Goal: Transaction & Acquisition: Subscribe to service/newsletter

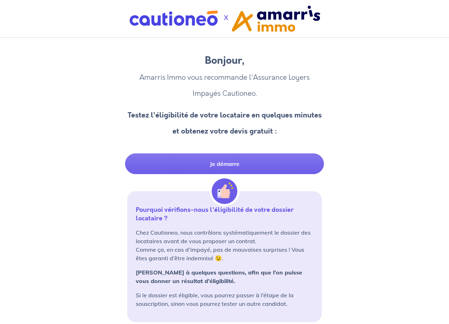
scroll to position [4, 0]
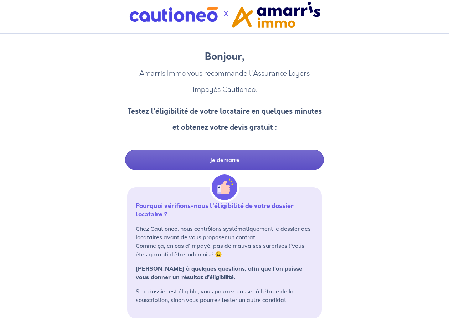
click at [221, 158] on link "Je démarre" at bounding box center [224, 160] width 199 height 21
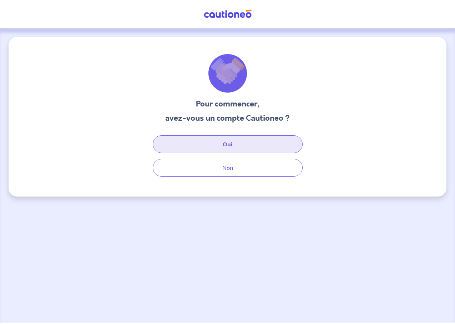
click at [226, 145] on button "Oui" at bounding box center [228, 144] width 150 height 18
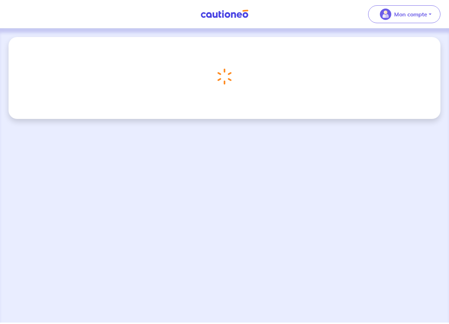
select select "FR"
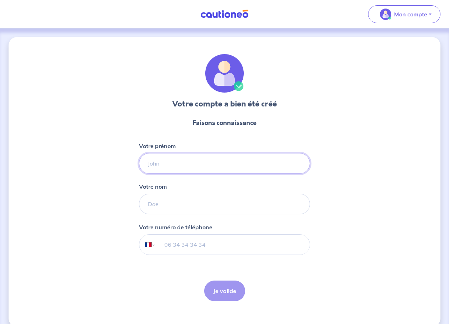
click at [210, 162] on input "Votre prénom" at bounding box center [224, 163] width 171 height 21
type input "Emmanuel"
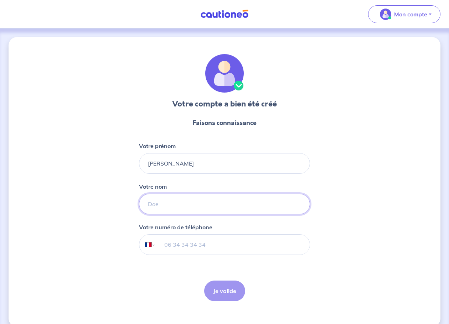
type input "Raluy"
type input "06 88 15 98 83"
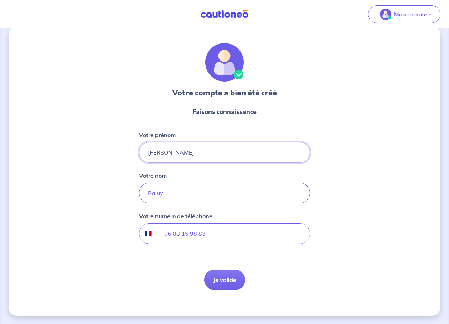
scroll to position [11, 0]
click at [225, 279] on button "Je valide" at bounding box center [224, 280] width 41 height 21
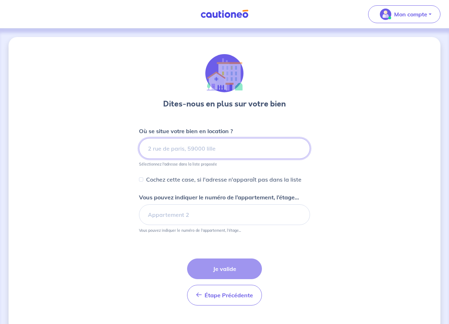
click at [176, 152] on input at bounding box center [224, 148] width 171 height 21
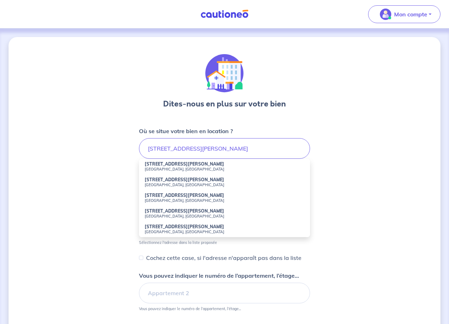
click at [176, 166] on strong "[STREET_ADDRESS][PERSON_NAME]" at bounding box center [185, 164] width 80 height 5
type input "[STREET_ADDRESS][PERSON_NAME]"
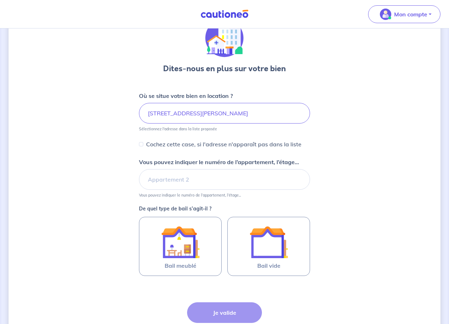
scroll to position [36, 0]
click at [170, 179] on input "Vous pouvez indiquer le numéro de l’appartement, l’étage..." at bounding box center [224, 179] width 171 height 21
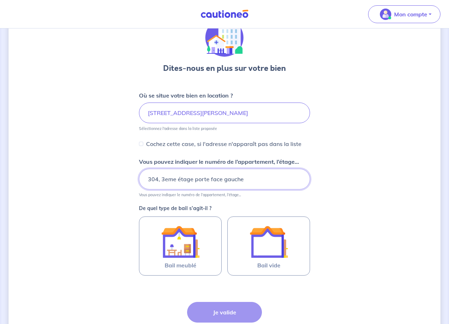
type input "304, 3eme étage porte face gauche"
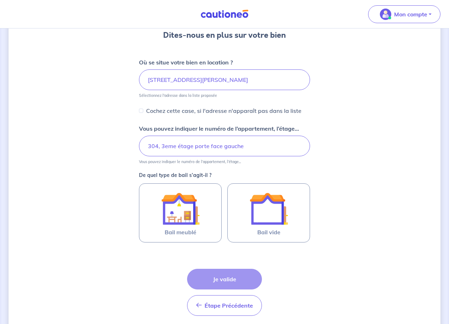
scroll to position [71, 0]
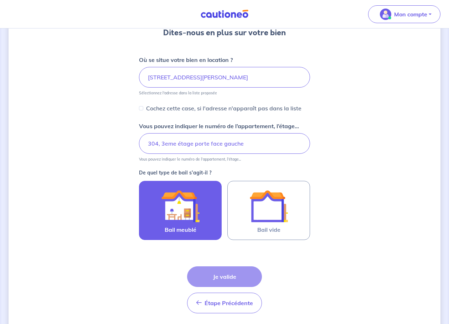
click at [190, 222] on img at bounding box center [180, 206] width 39 height 39
click at [0, 0] on input "Bail meublé" at bounding box center [0, 0] width 0 height 0
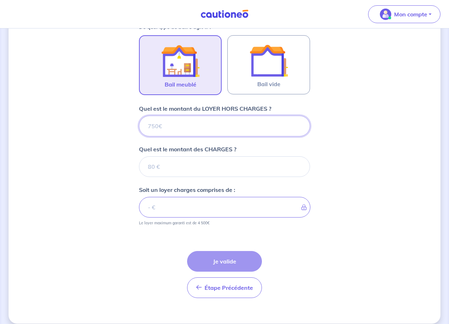
scroll to position [225, 0]
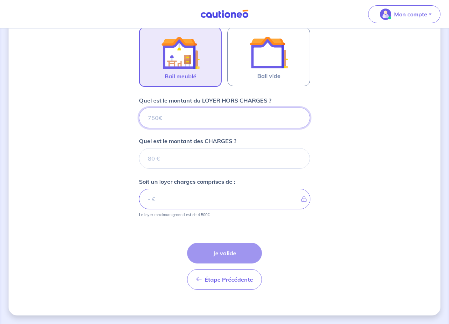
click at [168, 116] on input "Quel est le montant du LOYER HORS CHARGES ?" at bounding box center [224, 118] width 171 height 21
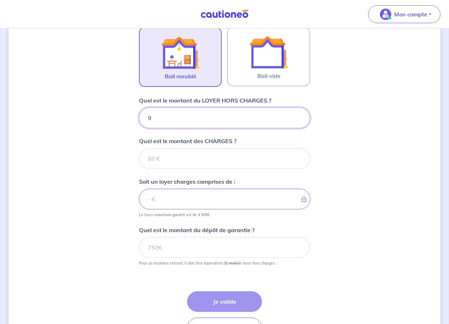
type input "92"
type input "929"
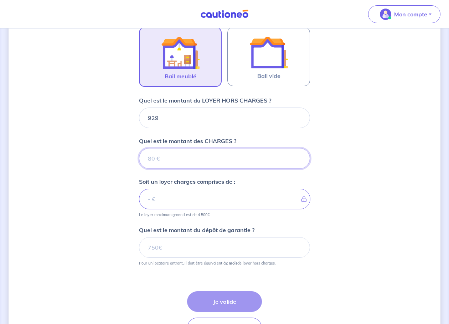
click at [170, 156] on input "Quel est le montant des CHARGES ?" at bounding box center [224, 158] width 171 height 21
type input "13"
type input "930"
type input "131"
type input "1060"
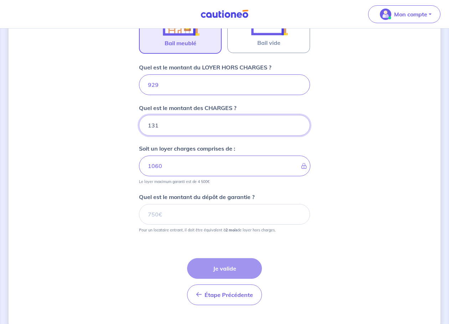
scroll to position [274, 0]
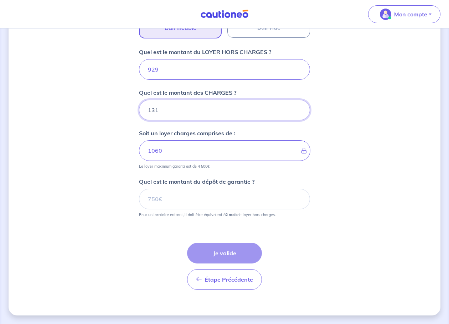
type input "131"
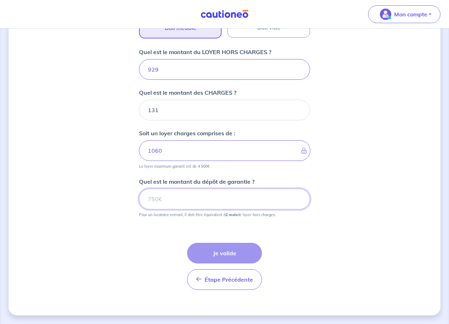
click at [224, 195] on input "Quel est le montant du dépôt de garantie ?" at bounding box center [224, 199] width 171 height 21
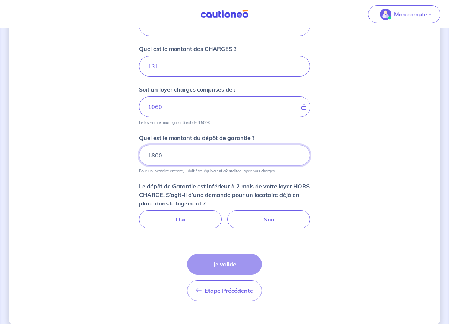
scroll to position [329, 0]
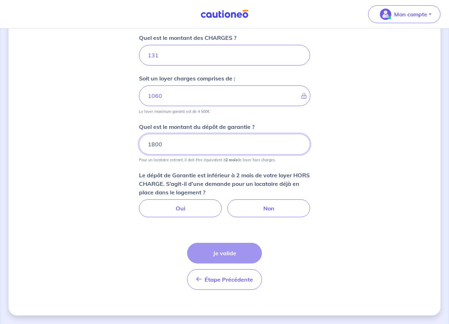
type input "1800"
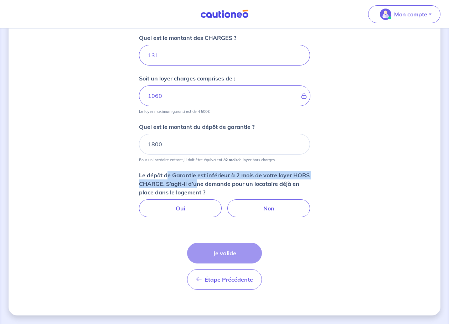
drag, startPoint x: 167, startPoint y: 174, endPoint x: 214, endPoint y: 184, distance: 49.0
click at [214, 184] on p "Le dépôt de Garantie est inférieur à 2 mois de votre loyer HORS CHARGE. S’agit-…" at bounding box center [224, 184] width 171 height 26
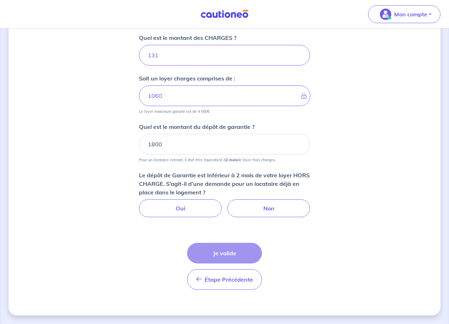
click at [239, 182] on p "Le dépôt de Garantie est inférieur à 2 mois de votre loyer HORS CHARGE. S’agit-…" at bounding box center [224, 184] width 171 height 26
click at [270, 208] on label "Non" at bounding box center [268, 209] width 83 height 18
click at [227, 204] on input "Non" at bounding box center [224, 202] width 5 height 5
radio input "true"
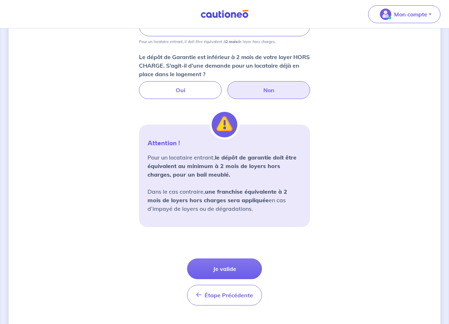
scroll to position [463, 0]
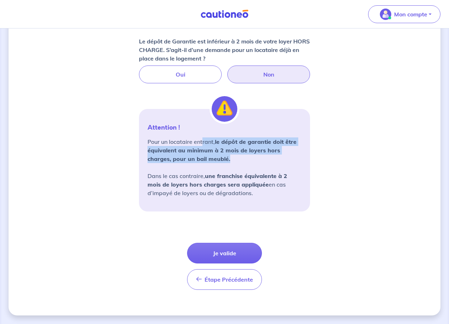
drag, startPoint x: 203, startPoint y: 142, endPoint x: 250, endPoint y: 163, distance: 51.7
click at [250, 163] on p "Pour un locataire entrant, le dépôt de garantie doit être équivalent au minimum…" at bounding box center [225, 168] width 154 height 60
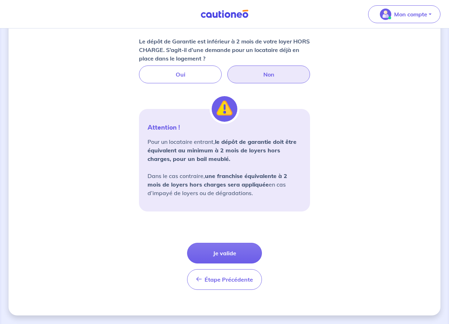
click at [287, 165] on p "Pour un locataire entrant, le dépôt de garantie doit être équivalent au minimum…" at bounding box center [225, 168] width 154 height 60
drag, startPoint x: 181, startPoint y: 142, endPoint x: 288, endPoint y: 196, distance: 119.4
click at [288, 196] on p "Pour un locataire entrant, le dépôt de garantie doit être équivalent au minimum…" at bounding box center [225, 168] width 154 height 60
click at [245, 254] on button "Je valide" at bounding box center [224, 253] width 75 height 21
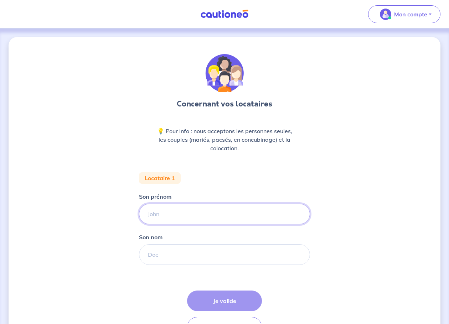
click at [185, 214] on input "Son prénom" at bounding box center [224, 214] width 171 height 21
type input "[PERSON_NAME]"
click at [179, 252] on input "Son nom" at bounding box center [224, 255] width 171 height 21
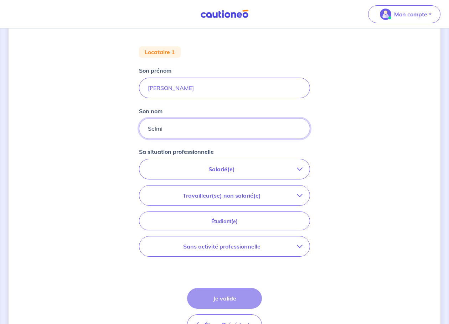
scroll to position [143, 0]
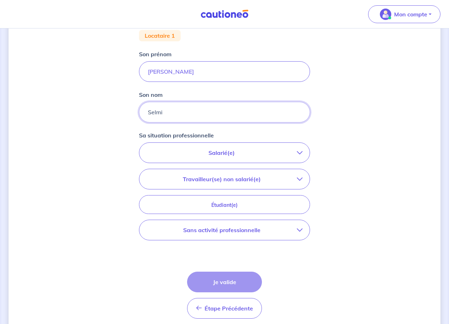
type input "Selmi"
click at [299, 151] on icon "button" at bounding box center [300, 153] width 6 height 6
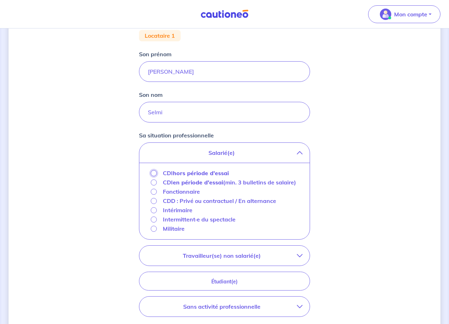
click at [154, 173] on input "CDI hors période d'essai" at bounding box center [154, 173] width 6 height 6
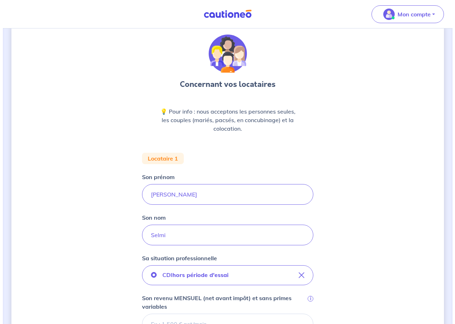
scroll to position [0, 0]
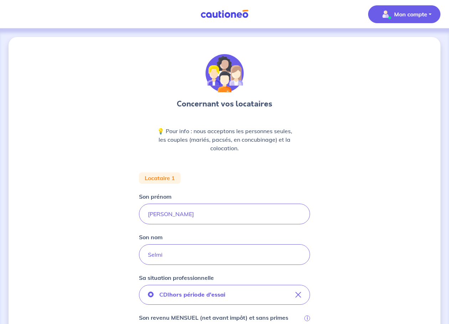
click at [412, 16] on p "Mon compte" at bounding box center [410, 14] width 33 height 9
click at [407, 43] on link "Mes informations" at bounding box center [397, 44] width 57 height 11
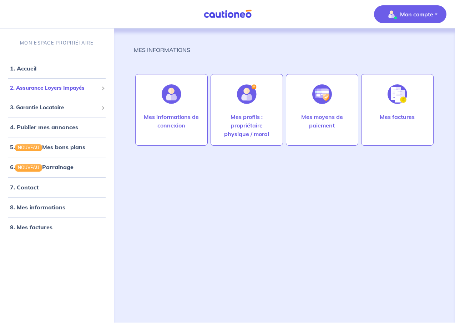
click at [46, 88] on span "2. Assurance Loyers Impayés" at bounding box center [54, 88] width 88 height 8
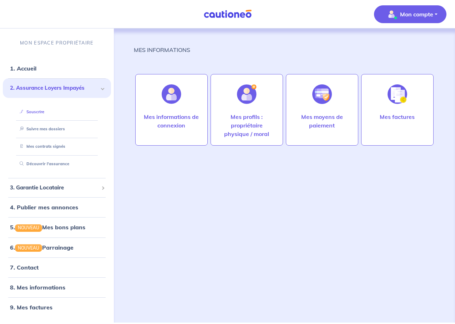
click at [41, 112] on link "Souscrire" at bounding box center [30, 111] width 27 height 5
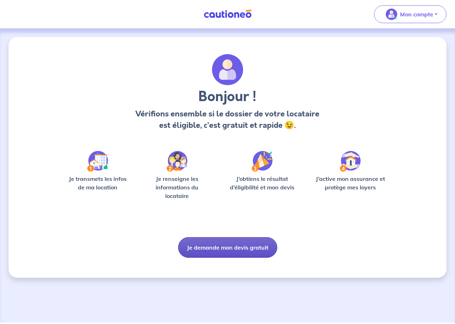
click at [236, 248] on button "Je demande mon devis gratuit" at bounding box center [227, 247] width 99 height 21
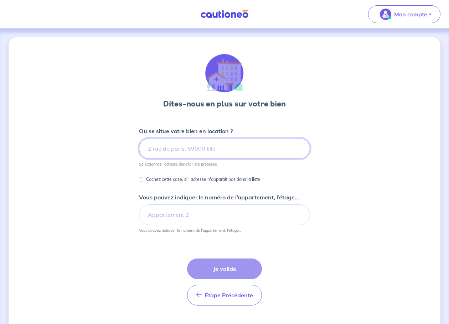
click at [223, 148] on input at bounding box center [224, 148] width 171 height 21
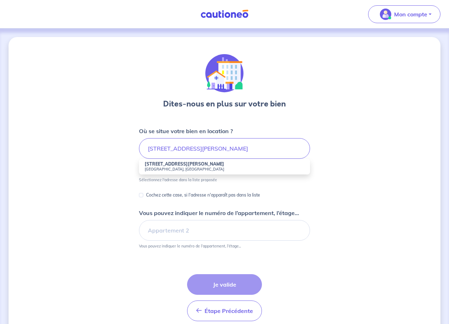
click at [223, 168] on small "[GEOGRAPHIC_DATA], [GEOGRAPHIC_DATA]" at bounding box center [225, 169] width 160 height 5
type input "[STREET_ADDRESS][PERSON_NAME]"
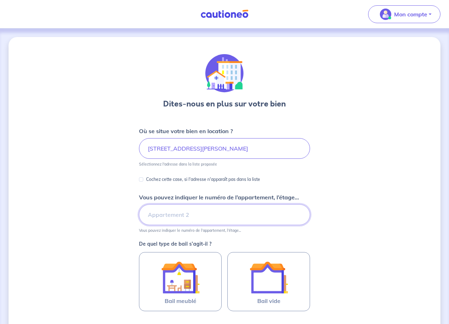
click at [163, 215] on input "Vous pouvez indiquer le numéro de l’appartement, l’étage..." at bounding box center [224, 215] width 171 height 21
type input "304 3eme étage porte face gauche"
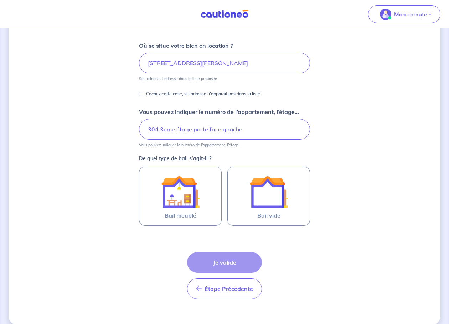
scroll to position [95, 0]
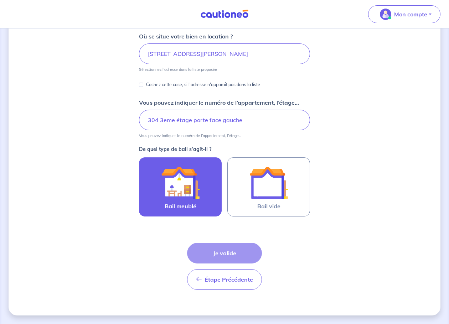
click at [188, 191] on img at bounding box center [180, 183] width 39 height 39
click at [0, 0] on input "Bail meublé" at bounding box center [0, 0] width 0 height 0
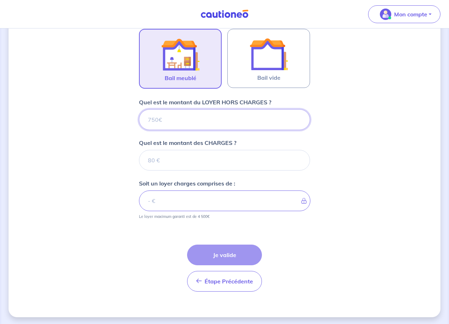
scroll to position [225, 0]
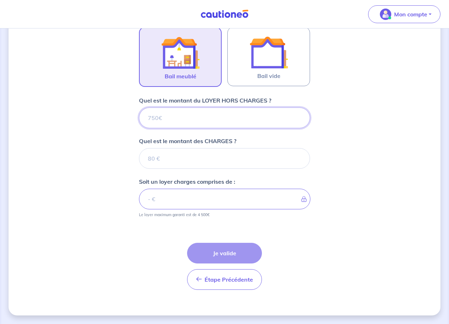
click at [230, 117] on input "Quel est le montant du LOYER HORS CHARGES ?" at bounding box center [224, 118] width 171 height 21
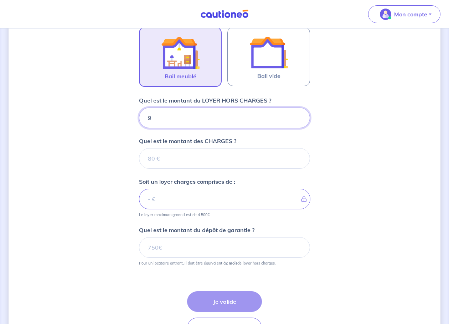
type input "92"
type input "929"
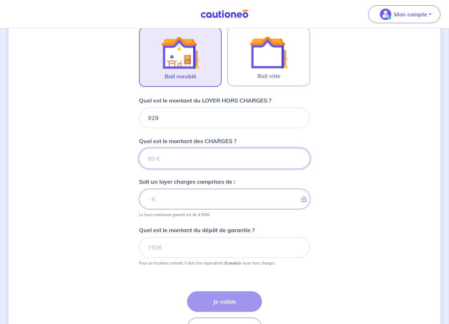
click at [193, 155] on input "Quel est le montant des CHARGES ?" at bounding box center [224, 158] width 171 height 21
type input "1"
type input "930"
type input "131"
type input "1060"
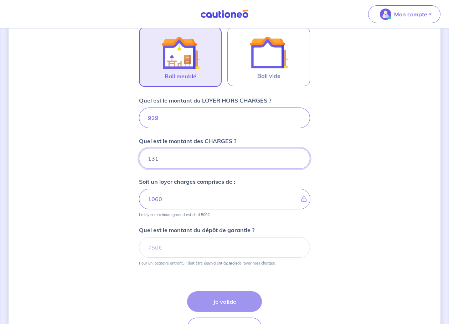
type input "131"
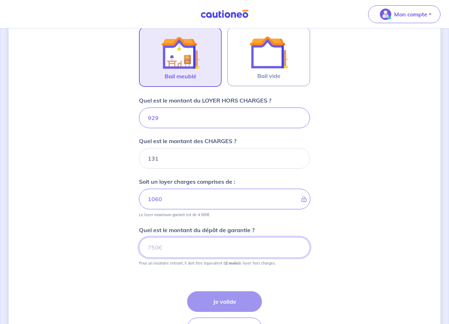
click at [202, 249] on input "Quel est le montant du dépôt de garantie ?" at bounding box center [224, 247] width 171 height 21
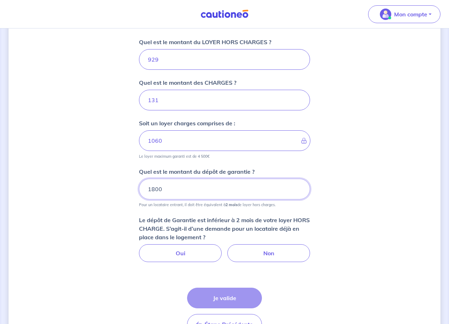
scroll to position [297, 0]
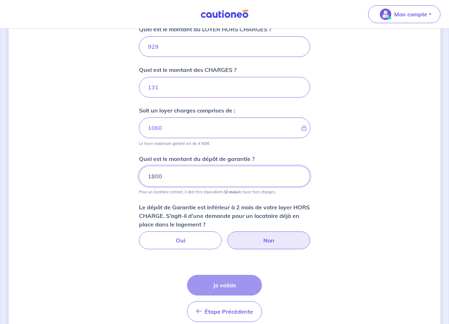
type input "1800"
click at [272, 241] on label "Non" at bounding box center [268, 241] width 83 height 18
click at [227, 236] on input "Non" at bounding box center [224, 234] width 5 height 5
radio input "true"
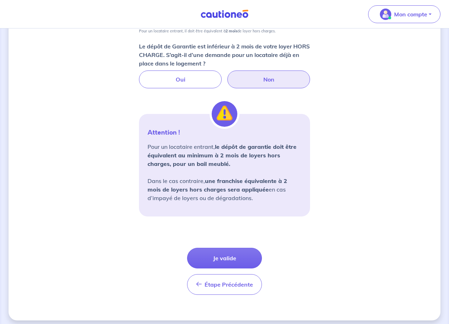
scroll to position [463, 0]
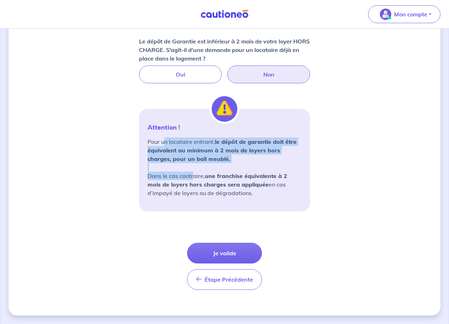
drag, startPoint x: 164, startPoint y: 138, endPoint x: 193, endPoint y: 176, distance: 47.8
click at [193, 176] on p "Pour un locataire entrant, le dépôt de garantie doit être équivalent au minimum…" at bounding box center [225, 168] width 154 height 60
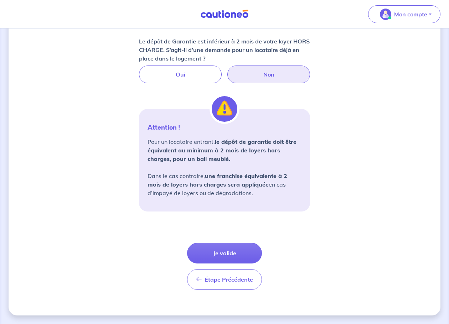
click at [229, 255] on button "Je valide" at bounding box center [224, 253] width 75 height 21
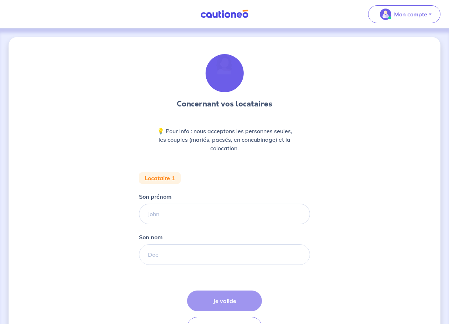
click at [55, 21] on nav "Mon compte Me déconnecter" at bounding box center [224, 14] width 449 height 29
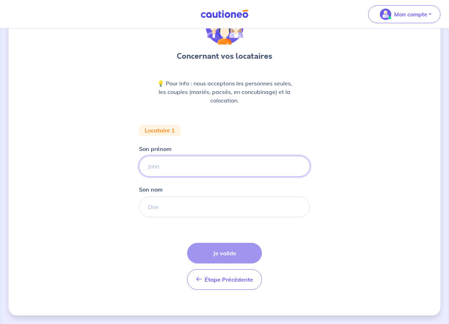
click at [175, 167] on input "Son prénom" at bounding box center [224, 166] width 171 height 21
type input "[PERSON_NAME]"
click at [188, 204] on input "Son nom" at bounding box center [224, 207] width 171 height 21
type input "Selmi"
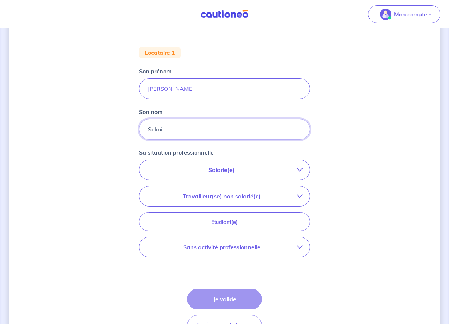
scroll to position [155, 0]
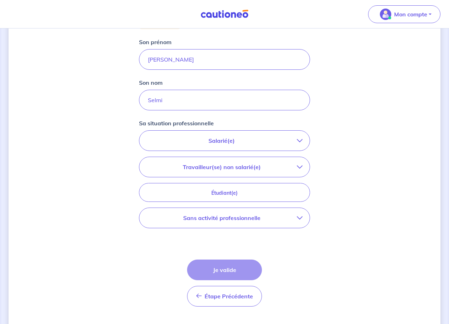
click at [290, 142] on p "Salarié(e)" at bounding box center [222, 141] width 150 height 9
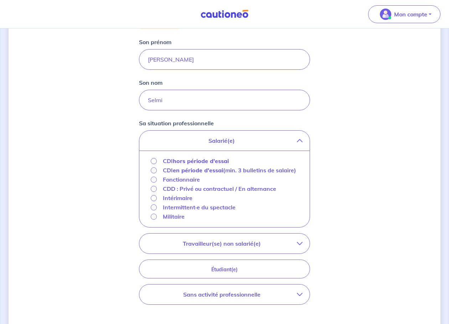
click at [196, 163] on strong "hors période d'essai" at bounding box center [201, 161] width 56 height 7
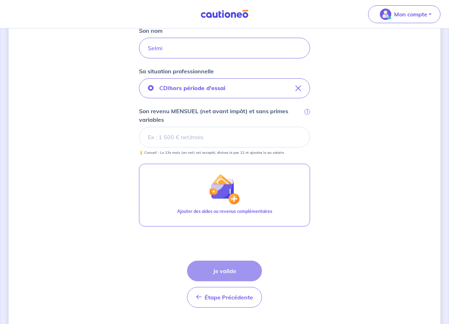
scroll to position [225, 0]
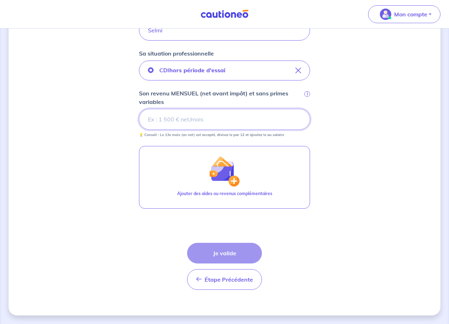
click at [149, 121] on input "Son revenu MENSUEL (net avant impôt) et sans primes variables i" at bounding box center [224, 119] width 171 height 21
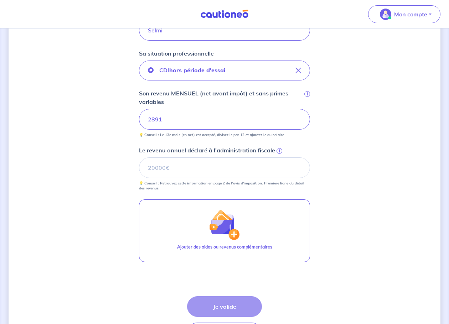
click at [362, 155] on div "Concernant vos locataires 💡 Pour info : nous acceptons les personnes seules, le…" at bounding box center [225, 90] width 432 height 557
click at [188, 169] on input "Le revenu annuel déclaré à l'administration fiscale i" at bounding box center [224, 168] width 171 height 21
click at [194, 163] on input "Le revenu annuel déclaré à l'administration fiscale i" at bounding box center [224, 168] width 171 height 21
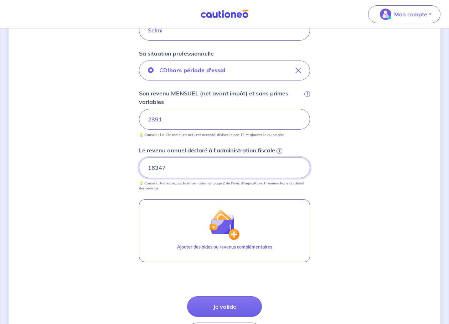
type input "16347"
click at [358, 224] on div "Concernant vos locataires 💡 Pour info : nous acceptons les personnes seules, le…" at bounding box center [225, 90] width 432 height 557
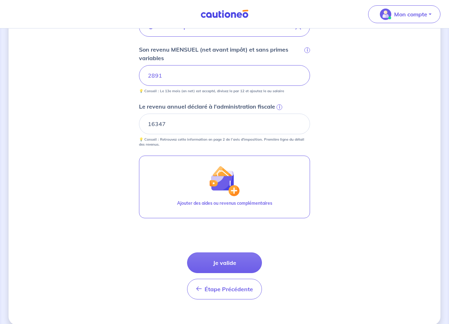
scroll to position [278, 0]
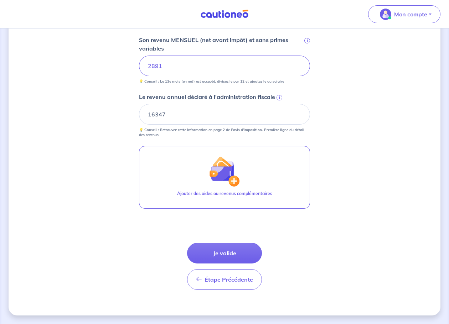
drag, startPoint x: 224, startPoint y: 254, endPoint x: 248, endPoint y: 247, distance: 25.0
click at [224, 254] on button "Je valide" at bounding box center [224, 253] width 75 height 21
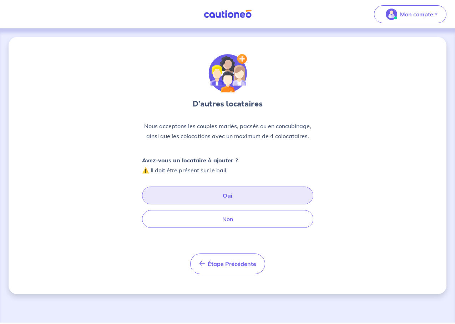
click at [231, 194] on button "Oui" at bounding box center [227, 196] width 171 height 18
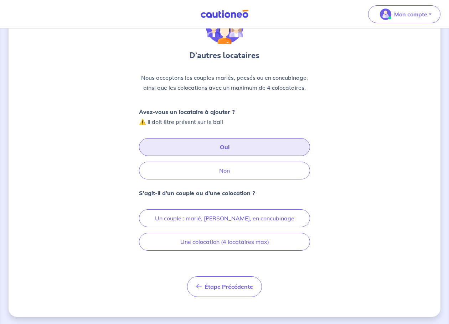
scroll to position [50, 0]
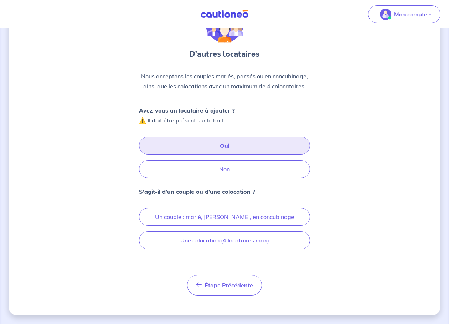
click at [227, 145] on button "Oui" at bounding box center [224, 146] width 171 height 18
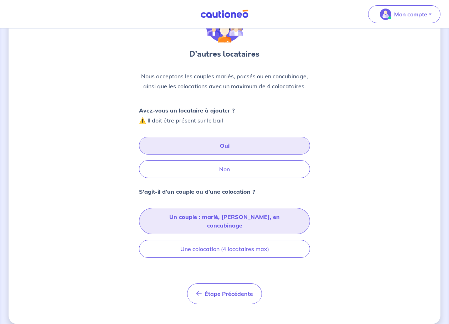
click at [258, 217] on button "Un couple : marié, [PERSON_NAME], en concubinage" at bounding box center [224, 221] width 171 height 26
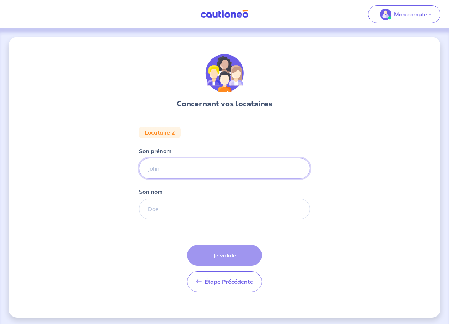
click at [216, 171] on input "Son prénom" at bounding box center [224, 168] width 171 height 21
type input "Kaouther"
click at [212, 210] on input "Son nom" at bounding box center [224, 209] width 171 height 21
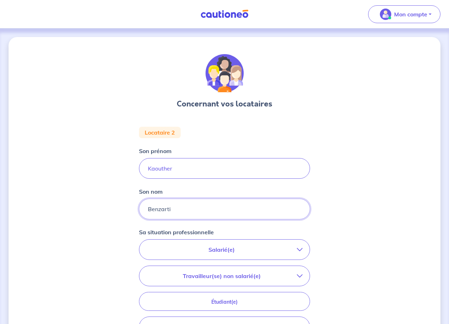
type input "Benzarti"
drag, startPoint x: 98, startPoint y: 138, endPoint x: 100, endPoint y: 128, distance: 10.4
click at [98, 138] on div "Concernant vos locataires Locataire 2 Son prénom [PERSON_NAME] Son nom Benzarti…" at bounding box center [225, 239] width 432 height 405
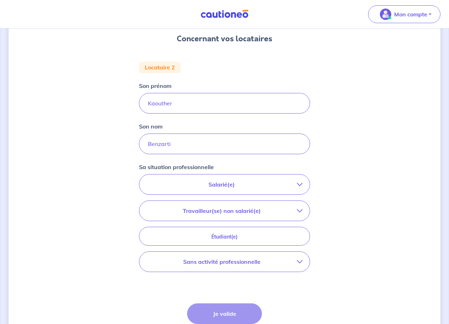
scroll to position [107, 0]
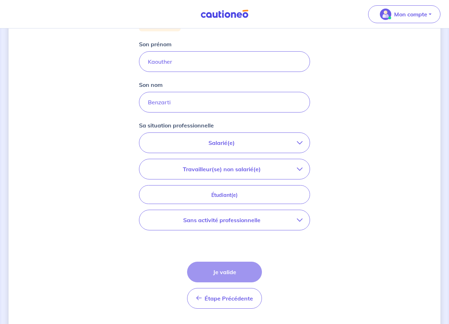
click at [224, 143] on p "Salarié(e)" at bounding box center [222, 143] width 150 height 9
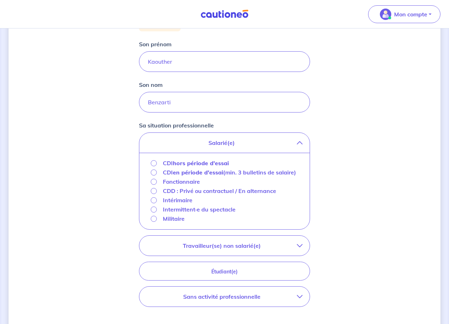
click at [221, 163] on strong "hors période d'essai" at bounding box center [201, 163] width 56 height 7
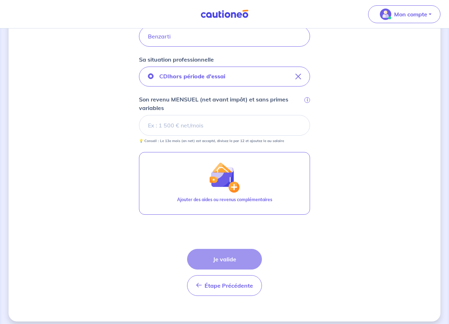
scroll to position [178, 0]
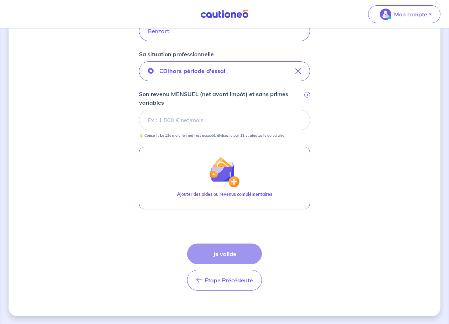
click at [35, 176] on div "Concernant vos locataires Locataire 2 Son prénom [PERSON_NAME] Son nom Benzarti…" at bounding box center [225, 88] width 432 height 458
click at [176, 121] on input "Son revenu MENSUEL (net avant impôt) et sans primes variables i" at bounding box center [224, 120] width 171 height 21
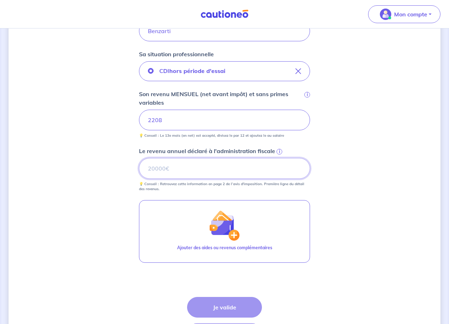
click at [280, 169] on input "Le revenu annuel déclaré à l'administration fiscale i" at bounding box center [224, 168] width 171 height 21
click at [80, 175] on div "Concernant vos locataires Locataire 2 Son prénom [PERSON_NAME] Son nom Benzarti…" at bounding box center [225, 114] width 432 height 511
drag, startPoint x: 79, startPoint y: 232, endPoint x: 86, endPoint y: 230, distance: 7.1
click at [79, 232] on div "Concernant vos locataires Locataire 2 Son prénom [PERSON_NAME] Son nom Benzarti…" at bounding box center [225, 114] width 432 height 511
click at [188, 162] on input "Le revenu annuel déclaré à l'administration fiscale i" at bounding box center [224, 168] width 171 height 21
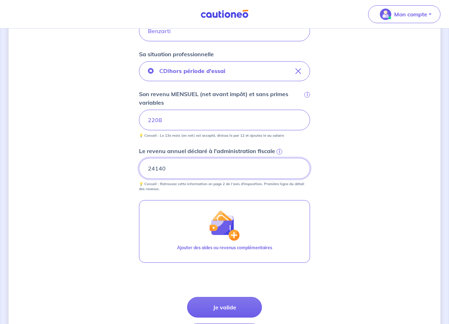
type input "24140"
click at [332, 200] on div "Concernant vos locataires Locataire 2 Son prénom [PERSON_NAME] Son nom Benzarti…" at bounding box center [225, 114] width 432 height 511
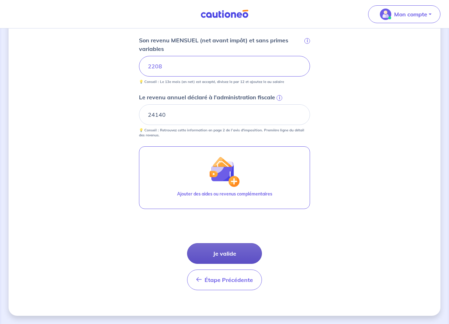
scroll to position [232, 0]
click at [224, 251] on button "Je valide" at bounding box center [224, 253] width 75 height 21
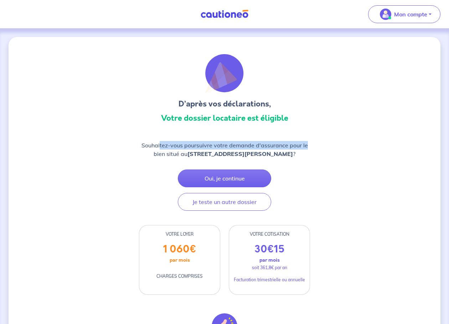
drag, startPoint x: 161, startPoint y: 145, endPoint x: 316, endPoint y: 145, distance: 155.5
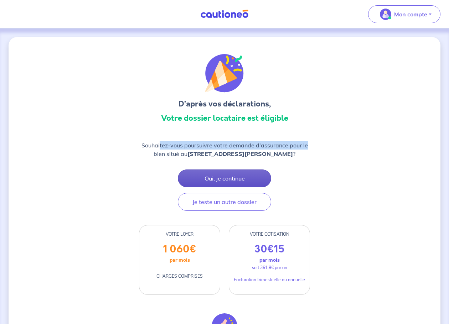
click at [216, 186] on button "Oui, je continue" at bounding box center [224, 179] width 93 height 18
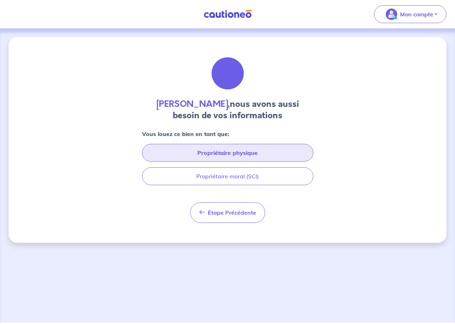
click at [231, 154] on button "Propriétaire physique" at bounding box center [227, 153] width 171 height 18
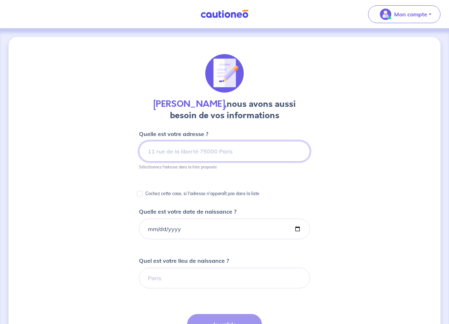
click at [254, 153] on input at bounding box center [224, 151] width 171 height 21
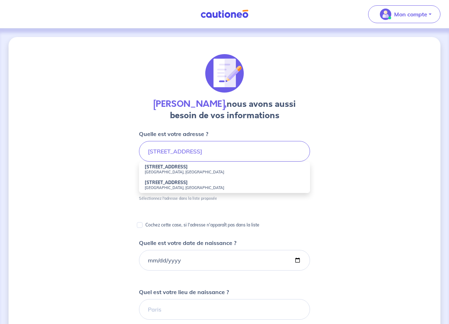
click at [168, 172] on small "[GEOGRAPHIC_DATA], [GEOGRAPHIC_DATA]" at bounding box center [225, 172] width 160 height 5
type input "[STREET_ADDRESS]"
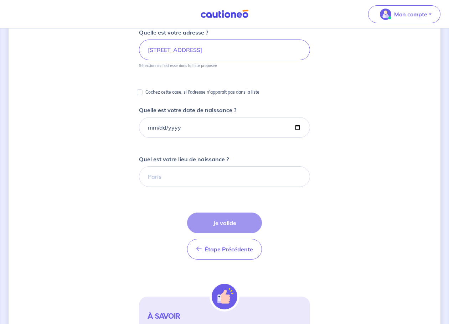
scroll to position [107, 0]
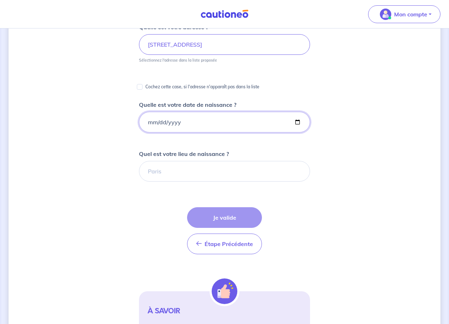
click at [214, 122] on input "Quelle est votre date de naissance ?" at bounding box center [224, 122] width 171 height 21
type input "[DATE]"
click at [227, 171] on input "Quel est votre lieu de naissance ?" at bounding box center [224, 171] width 171 height 21
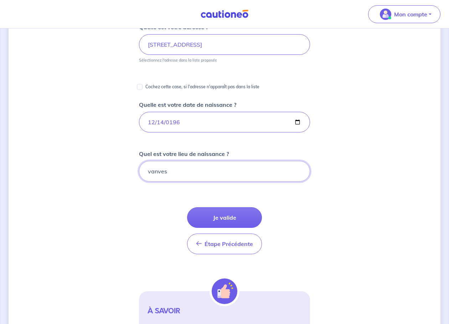
type input "vanves"
click at [296, 213] on form "Quelle est votre adresse ? [STREET_ADDRESS] Sélectionnez l'adresse dans la list…" at bounding box center [224, 197] width 171 height 349
click at [237, 209] on button "Je valide" at bounding box center [224, 218] width 75 height 21
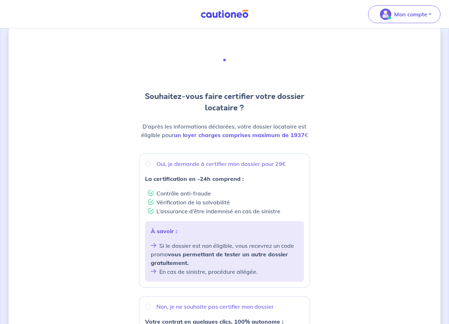
scroll to position [36, 0]
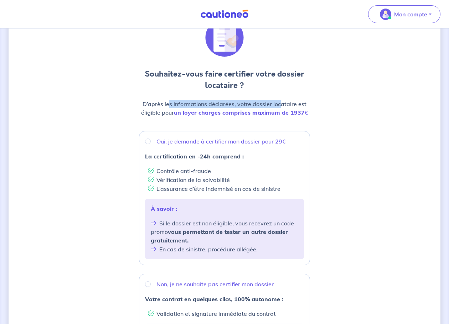
drag, startPoint x: 170, startPoint y: 107, endPoint x: 282, endPoint y: 99, distance: 112.2
click at [282, 99] on div "Souhaitez-vous faire certifier votre dossier locataire ? D’après les informatio…" at bounding box center [224, 71] width 171 height 104
click at [357, 100] on div "Souhaitez-vous faire certifier votre dossier locataire ? D’après les informatio…" at bounding box center [225, 249] width 432 height 496
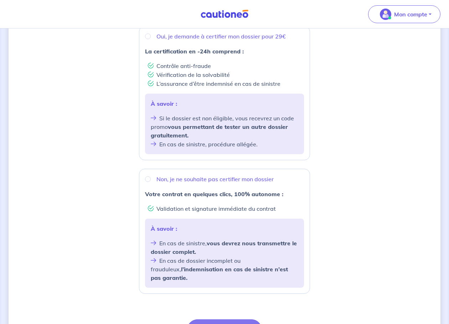
scroll to position [143, 0]
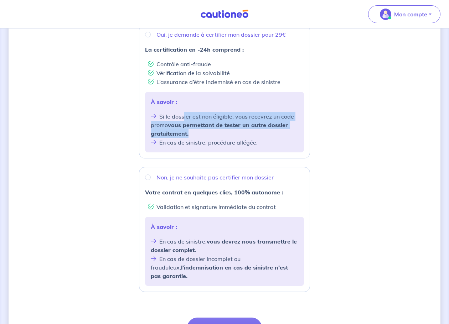
drag, startPoint x: 183, startPoint y: 117, endPoint x: 205, endPoint y: 132, distance: 26.4
click at [205, 132] on li "Si le dossier est non éligible, vous recevrez un code promo vous permettant de …" at bounding box center [225, 125] width 148 height 26
radio input "true"
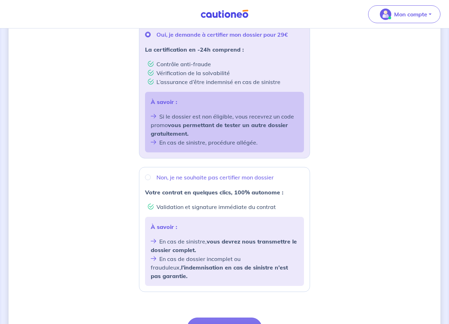
click at [192, 142] on li "En cas de sinistre, procédure allégée." at bounding box center [225, 142] width 148 height 9
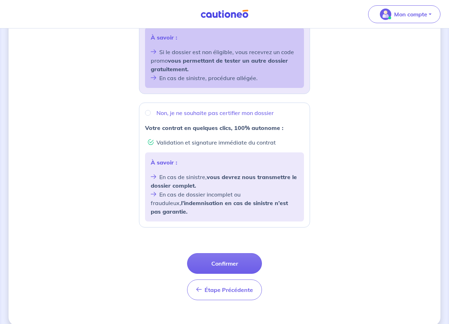
scroll to position [209, 0]
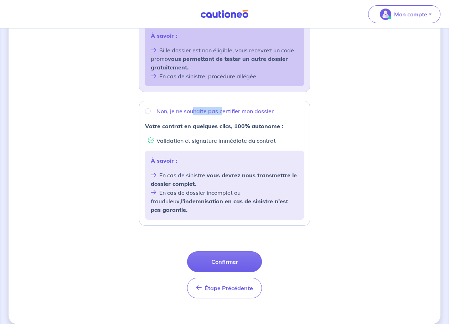
drag, startPoint x: 193, startPoint y: 109, endPoint x: 223, endPoint y: 110, distance: 30.3
click at [223, 110] on p "Non, je ne souhaite pas certifier mon dossier" at bounding box center [215, 111] width 117 height 9
click at [151, 110] on input "Non, je ne souhaite pas certifier mon dossier" at bounding box center [148, 111] width 6 height 6
radio input "true"
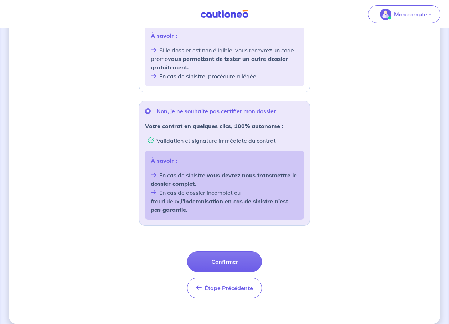
click at [343, 136] on div "Souhaitez-vous faire certifier votre dossier locataire ? D’après les informatio…" at bounding box center [225, 76] width 432 height 496
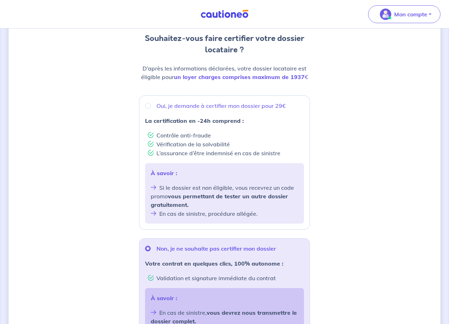
scroll to position [66, 0]
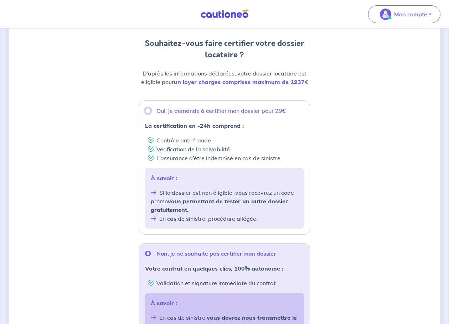
click at [148, 110] on input "Oui, je demande à certifier mon dossier pour 29€" at bounding box center [148, 111] width 6 height 6
radio input "true"
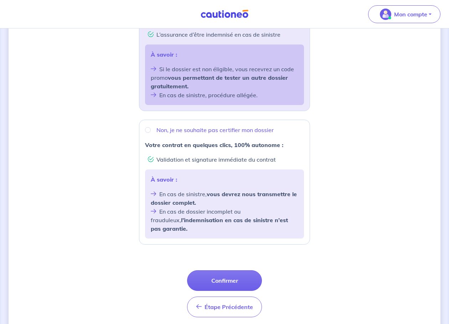
scroll to position [209, 0]
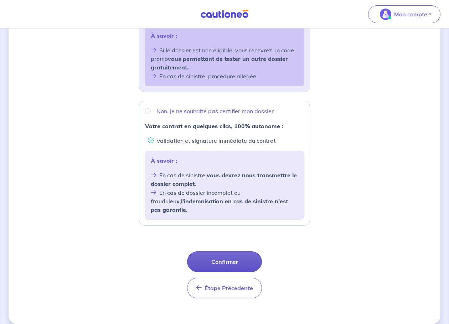
click at [236, 255] on button "Confirmer" at bounding box center [224, 262] width 75 height 21
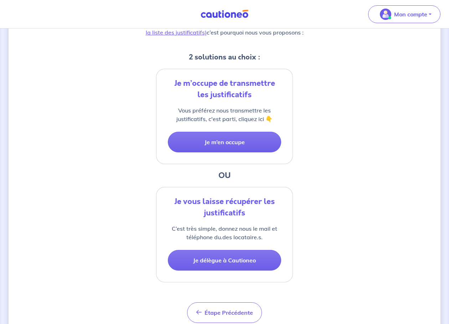
scroll to position [158, 0]
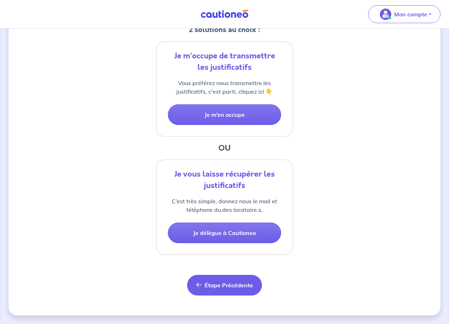
click at [231, 290] on button "Étape Précédente Précédent" at bounding box center [224, 285] width 75 height 21
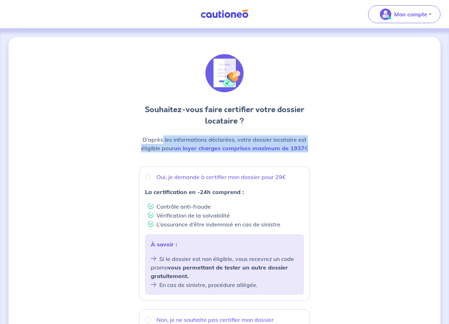
drag, startPoint x: 164, startPoint y: 138, endPoint x: 348, endPoint y: 154, distance: 185.0
click at [348, 154] on div "Souhaitez-vous faire certifier votre dossier locataire ? D’après les informatio…" at bounding box center [225, 285] width 432 height 496
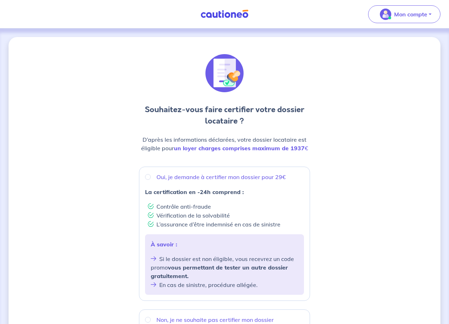
click at [348, 200] on div "Souhaitez-vous faire certifier votre dossier locataire ? D’après les informatio…" at bounding box center [225, 285] width 432 height 496
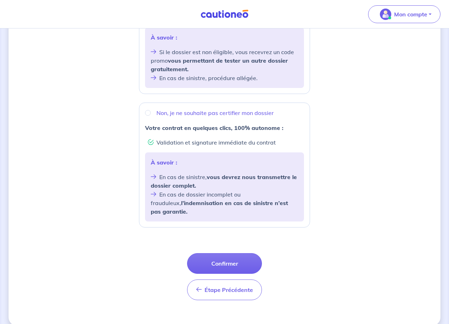
scroll to position [209, 0]
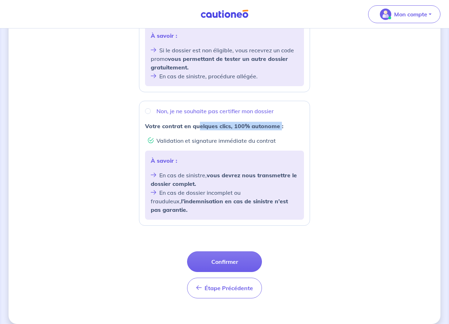
drag, startPoint x: 198, startPoint y: 124, endPoint x: 280, endPoint y: 127, distance: 82.4
click at [280, 127] on strong "Votre contrat en quelques clics, 100% autonome :" at bounding box center [214, 126] width 138 height 7
radio input "true"
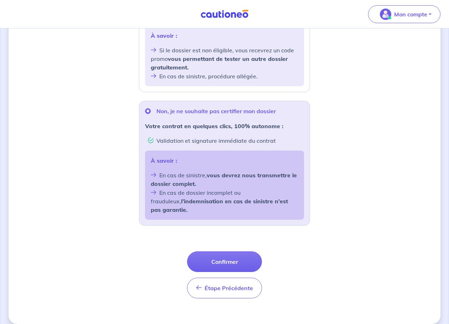
click at [348, 154] on div "Souhaitez-vous faire certifier votre dossier locataire ? D’après les informatio…" at bounding box center [225, 76] width 432 height 496
click at [252, 142] on li "Validation et signature immédiate du contrat" at bounding box center [226, 140] width 156 height 9
click at [378, 153] on div "Souhaitez-vous faire certifier votre dossier locataire ? D’après les informatio…" at bounding box center [225, 76] width 432 height 496
drag, startPoint x: 204, startPoint y: 202, endPoint x: 268, endPoint y: 201, distance: 63.8
click at [268, 201] on strong "l’indemnisation en cas de sinistre n’est pas garantie." at bounding box center [219, 206] width 137 height 16
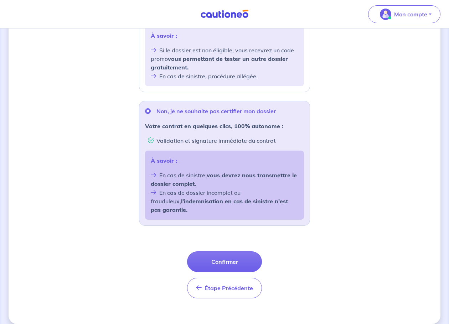
click at [329, 183] on div "Souhaitez-vous faire certifier votre dossier locataire ? D’après les informatio…" at bounding box center [225, 76] width 432 height 496
click at [224, 253] on button "Confirmer" at bounding box center [224, 262] width 75 height 21
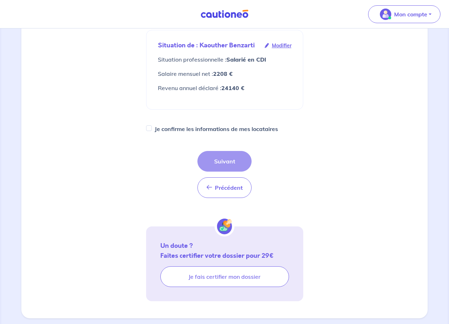
scroll to position [230, 0]
